Goal: Complete application form

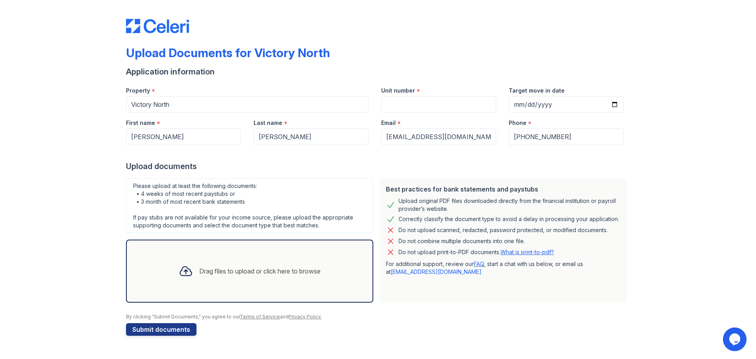
click at [261, 276] on div "Drag files to upload or click here to browse" at bounding box center [250, 271] width 154 height 27
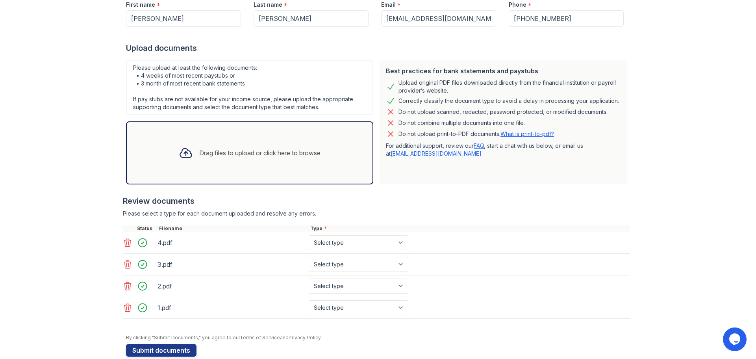
scroll to position [132, 0]
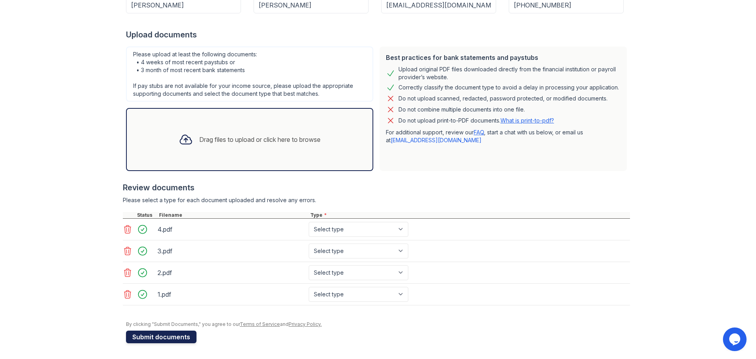
click at [160, 341] on button "Submit documents" at bounding box center [161, 336] width 70 height 13
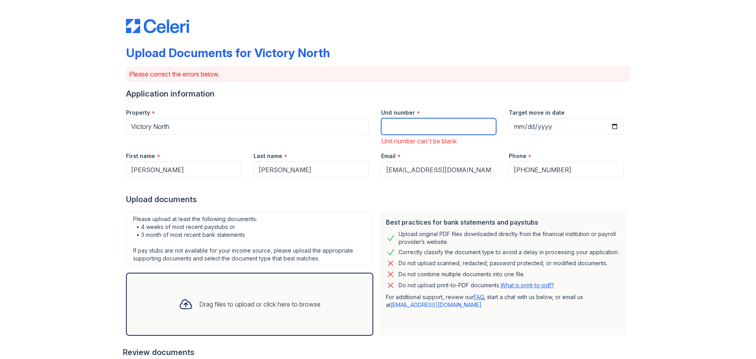
click at [401, 124] on input "Unit number" at bounding box center [438, 126] width 115 height 17
type input "1203"
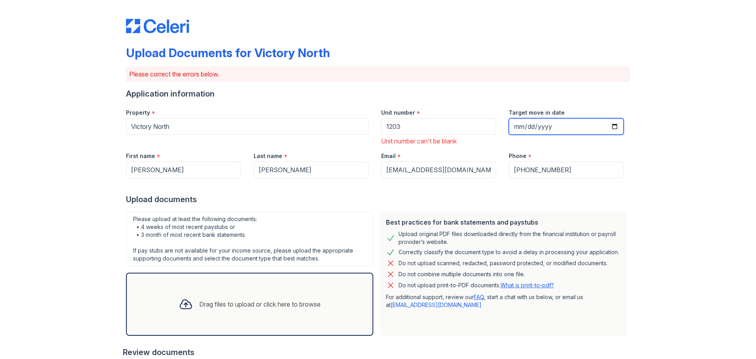
click at [571, 126] on input "Target move in date" at bounding box center [566, 126] width 115 height 17
type input "[DATE]"
click at [109, 185] on div "Upload Documents for Victory North Please correct the errors below. Application…" at bounding box center [378, 274] width 731 height 549
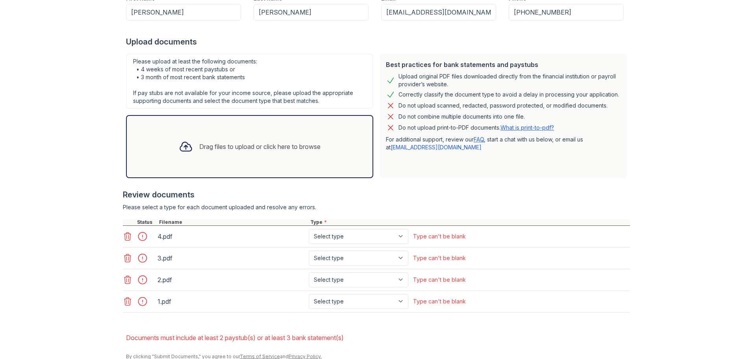
scroll to position [190, 0]
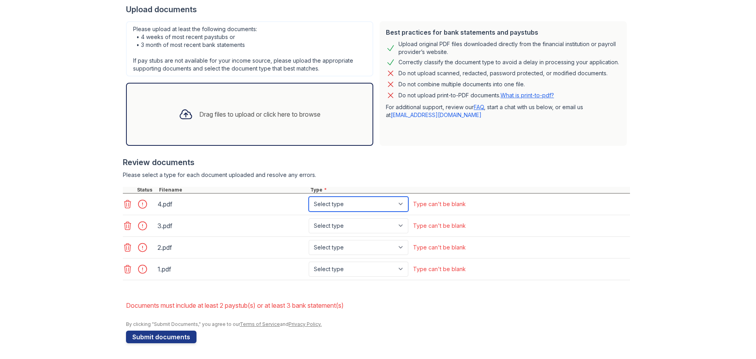
click at [343, 204] on select "Select type Paystub Bank Statement Offer Letter Tax Documents Benefit Award Let…" at bounding box center [359, 204] width 100 height 15
select select "paystub"
click at [309, 197] on select "Select type Paystub Bank Statement Offer Letter Tax Documents Benefit Award Let…" at bounding box center [359, 204] width 100 height 15
click at [341, 229] on select "Select type Paystub Bank Statement Offer Letter Tax Documents Benefit Award Let…" at bounding box center [359, 225] width 100 height 15
select select "paystub"
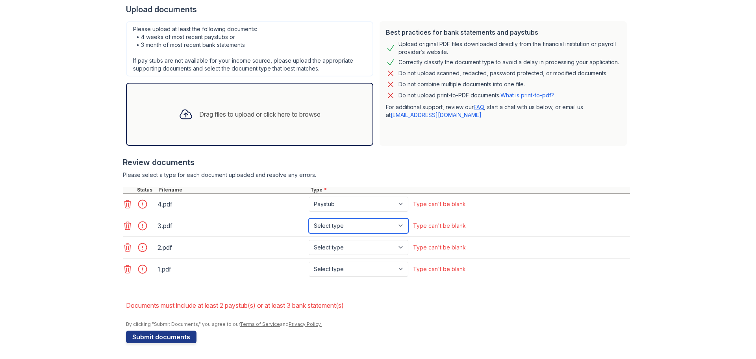
click at [309, 218] on select "Select type Paystub Bank Statement Offer Letter Tax Documents Benefit Award Let…" at bounding box center [359, 225] width 100 height 15
click at [341, 245] on select "Select type Paystub Bank Statement Offer Letter Tax Documents Benefit Award Let…" at bounding box center [359, 247] width 100 height 15
select select "paystub"
click at [309, 240] on select "Select type Paystub Bank Statement Offer Letter Tax Documents Benefit Award Let…" at bounding box center [359, 247] width 100 height 15
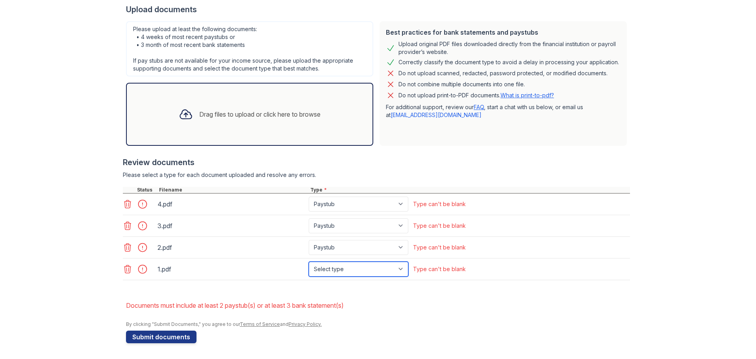
click at [340, 267] on select "Select type Paystub Bank Statement Offer Letter Tax Documents Benefit Award Let…" at bounding box center [359, 269] width 100 height 15
select select "paystub"
click at [309, 262] on select "Select type Paystub Bank Statement Offer Letter Tax Documents Benefit Award Let…" at bounding box center [359, 269] width 100 height 15
click at [96, 296] on div "Upload Documents for Victory North Please correct the errors below. Application…" at bounding box center [378, 84] width 731 height 549
click at [145, 339] on button "Submit documents" at bounding box center [161, 336] width 70 height 13
